Goal: Information Seeking & Learning: Learn about a topic

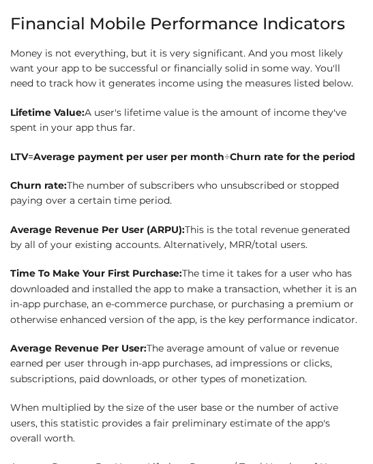
scroll to position [2062, 0]
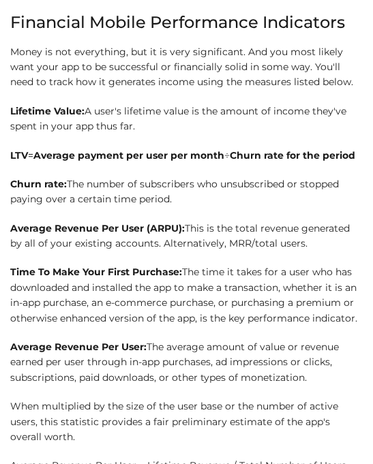
click at [104, 134] on p "Lifetime Value: A user's lifetime value is the amount of income they've spent i…" at bounding box center [186, 119] width 352 height 31
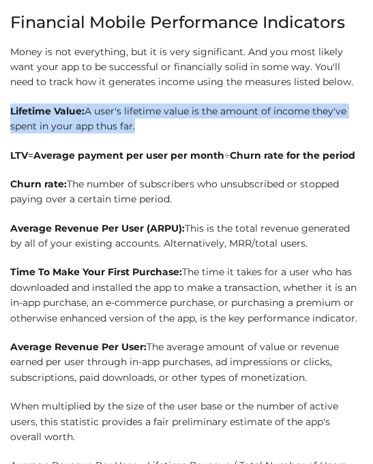
click at [104, 134] on p "Lifetime Value: A user's lifetime value is the amount of income they've spent i…" at bounding box center [186, 119] width 352 height 31
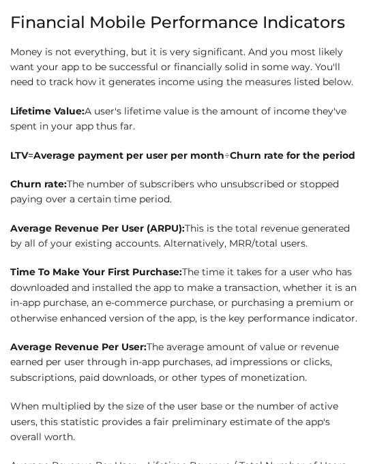
click at [123, 207] on p "Churn rate: The number of subscribers who unsubscribed or stopped paying over a…" at bounding box center [186, 192] width 352 height 31
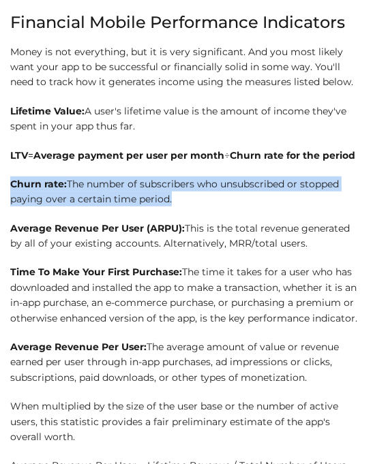
click at [123, 207] on p "Churn rate: The number of subscribers who unsubscribed or stopped paying over a…" at bounding box center [186, 192] width 352 height 31
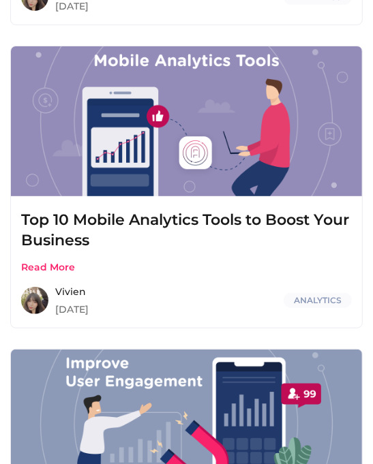
scroll to position [3975, 0]
